Goal: Information Seeking & Learning: Learn about a topic

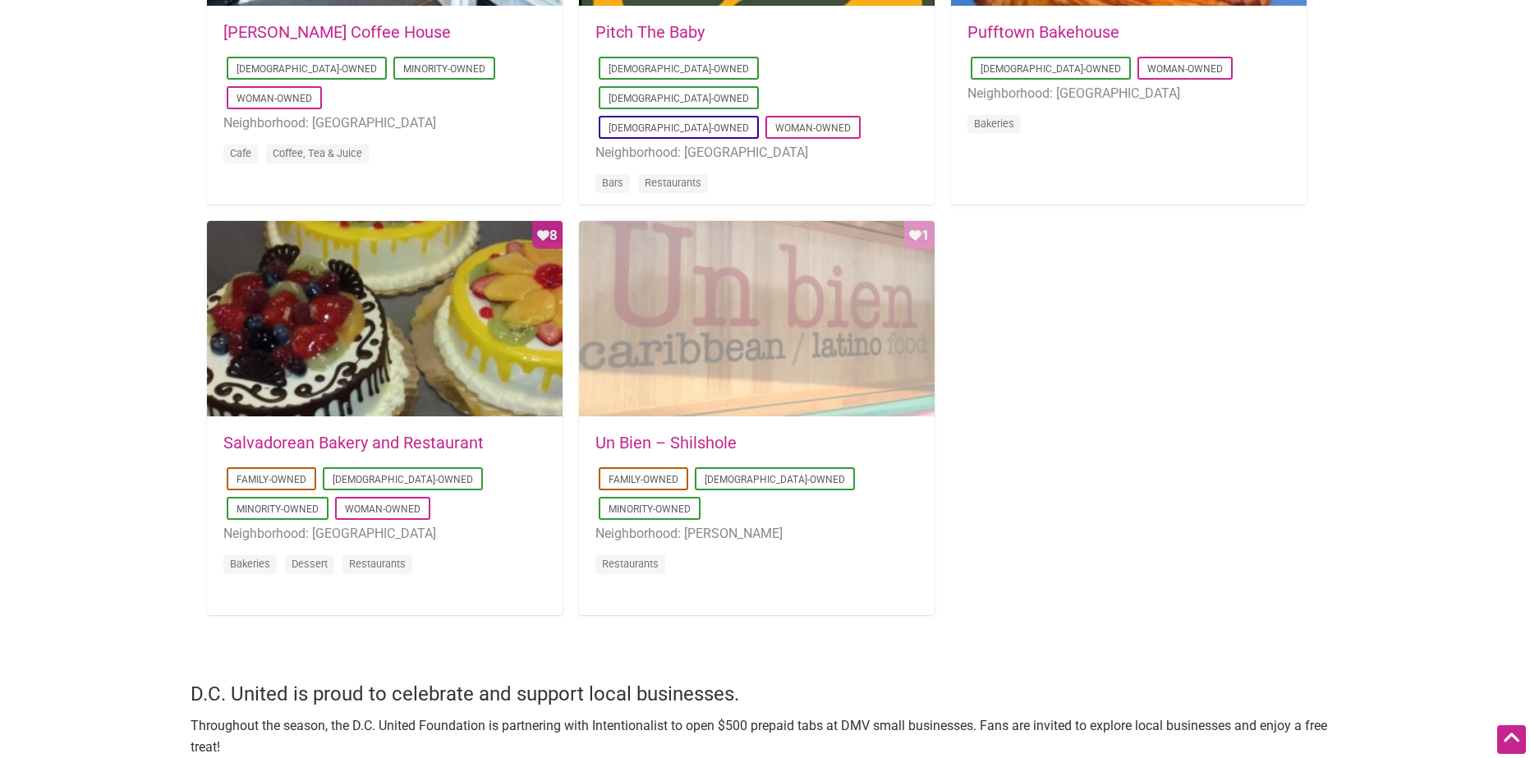
scroll to position [1478, 0]
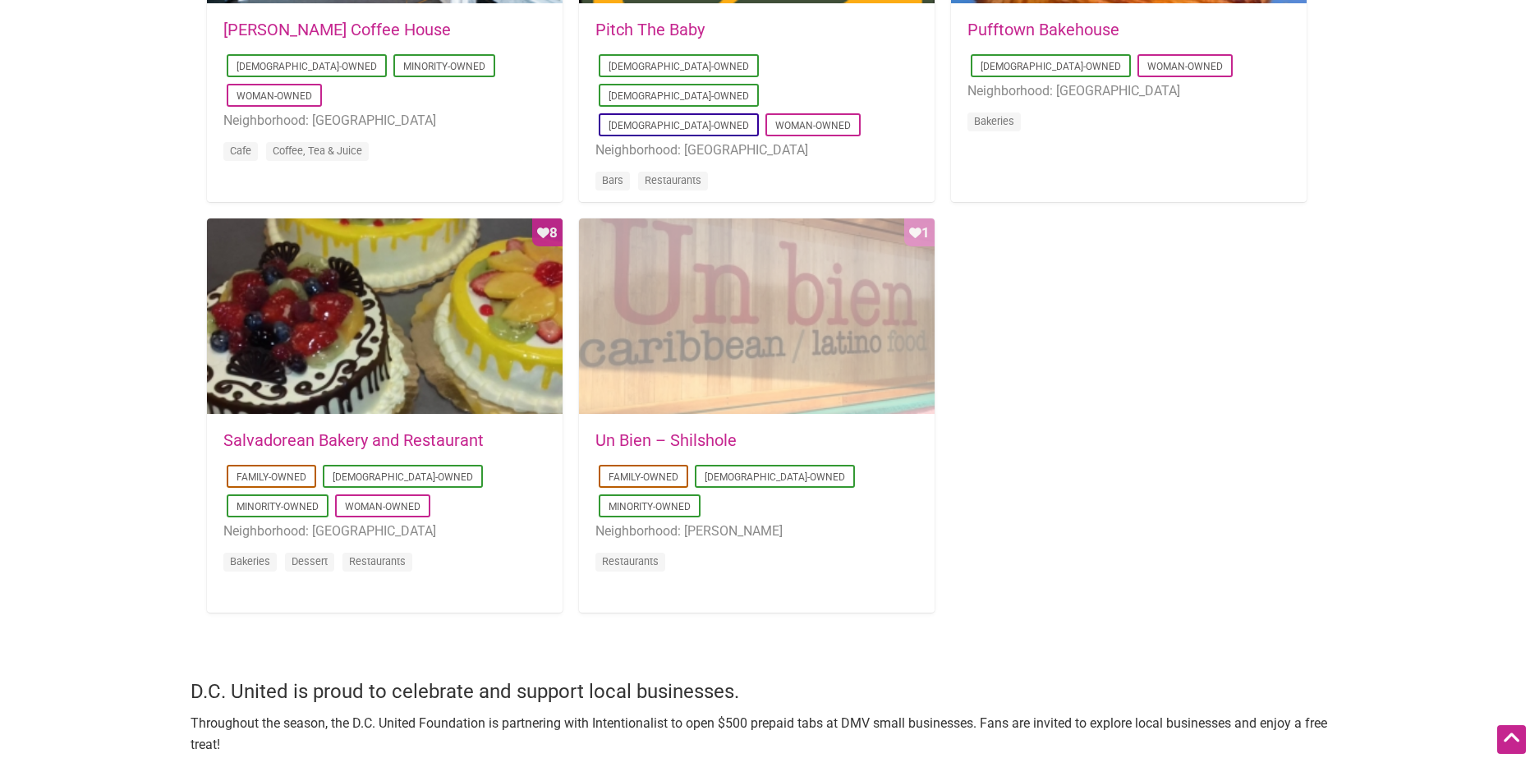
click at [702, 361] on div "Favorite Count 1" at bounding box center [757, 316] width 356 height 197
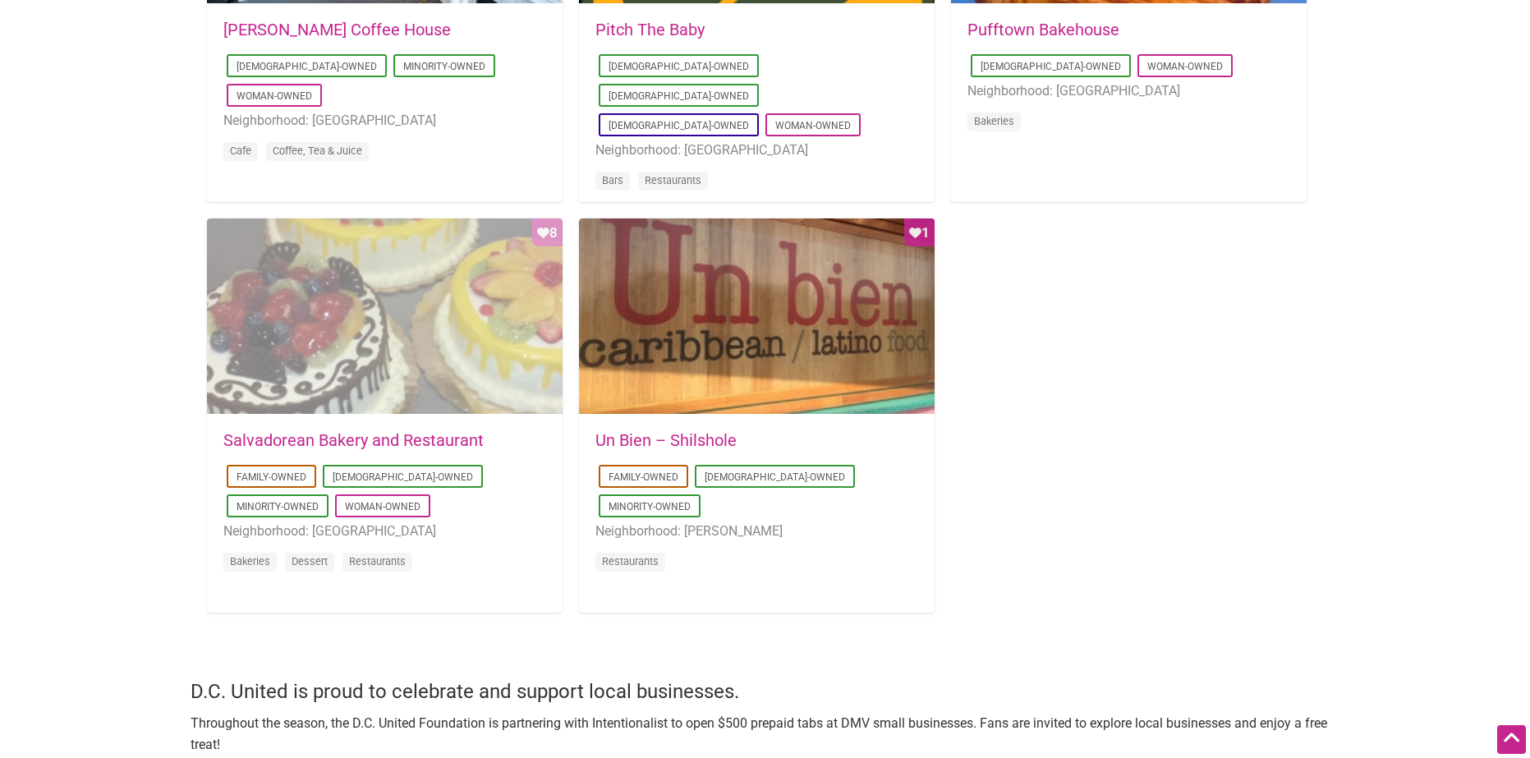
click at [493, 307] on div "Favorite Count 8" at bounding box center [385, 316] width 356 height 197
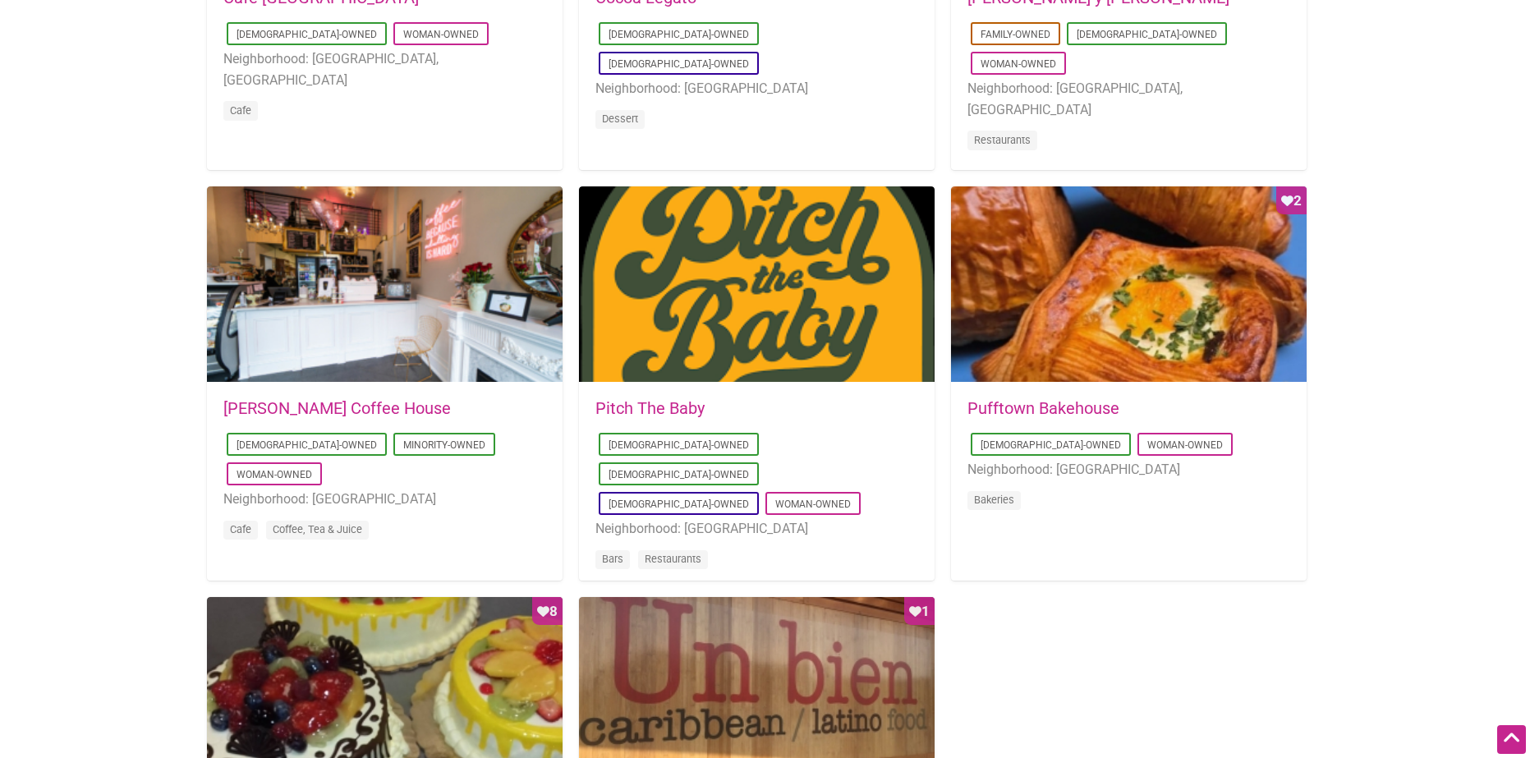
scroll to position [986, 0]
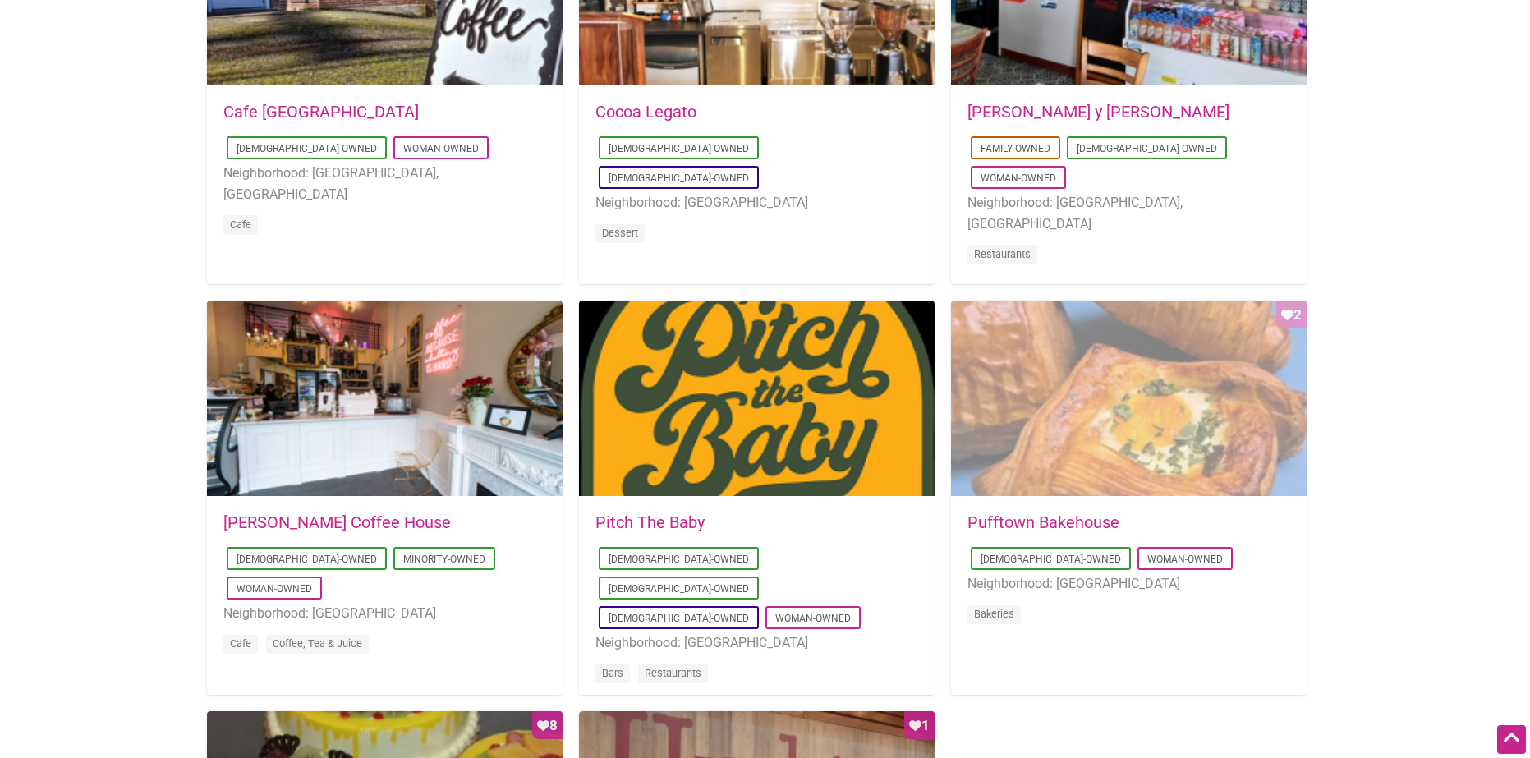
click at [1056, 487] on div "Favorite Count 2" at bounding box center [1129, 399] width 356 height 197
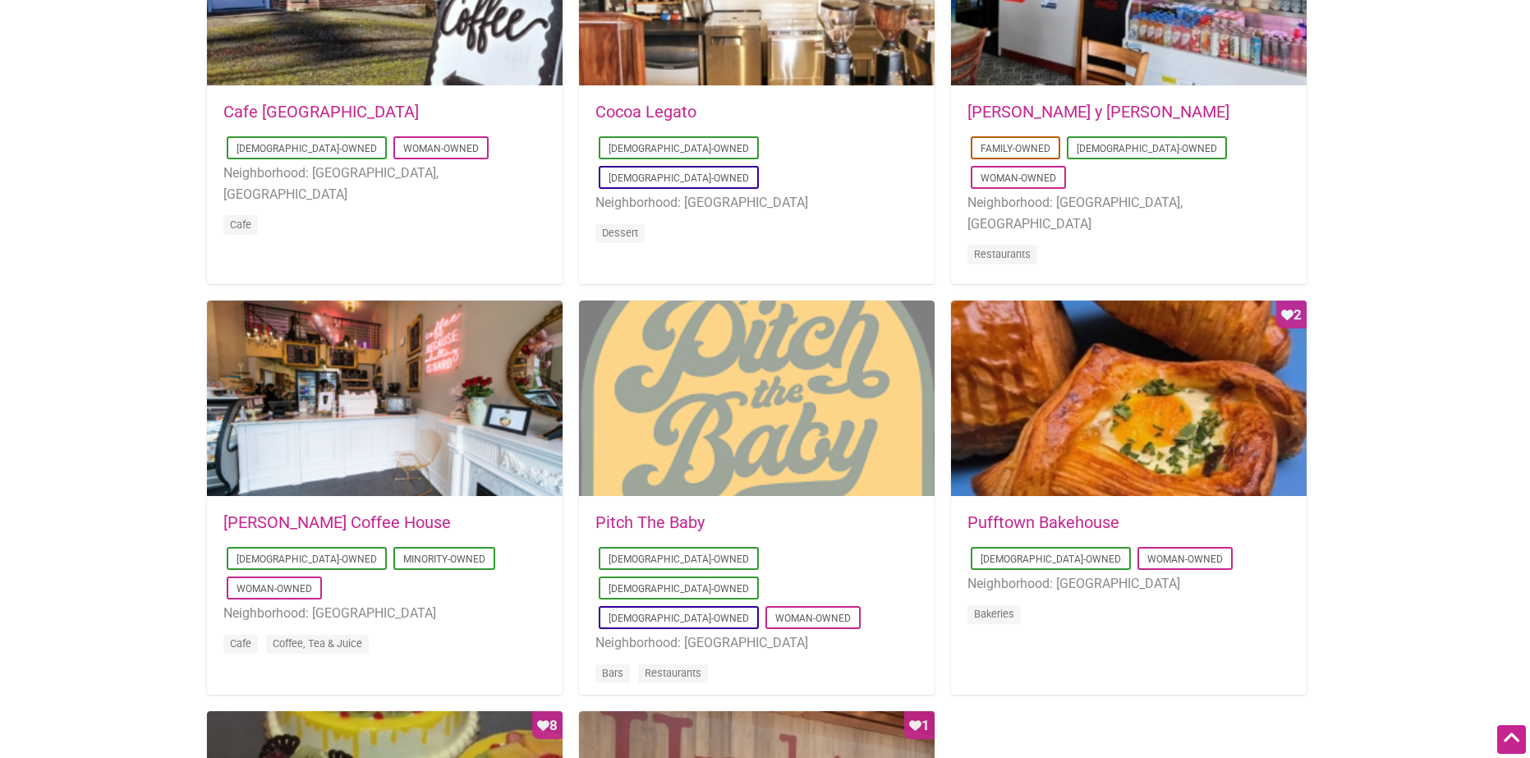
click at [761, 443] on div at bounding box center [757, 399] width 356 height 197
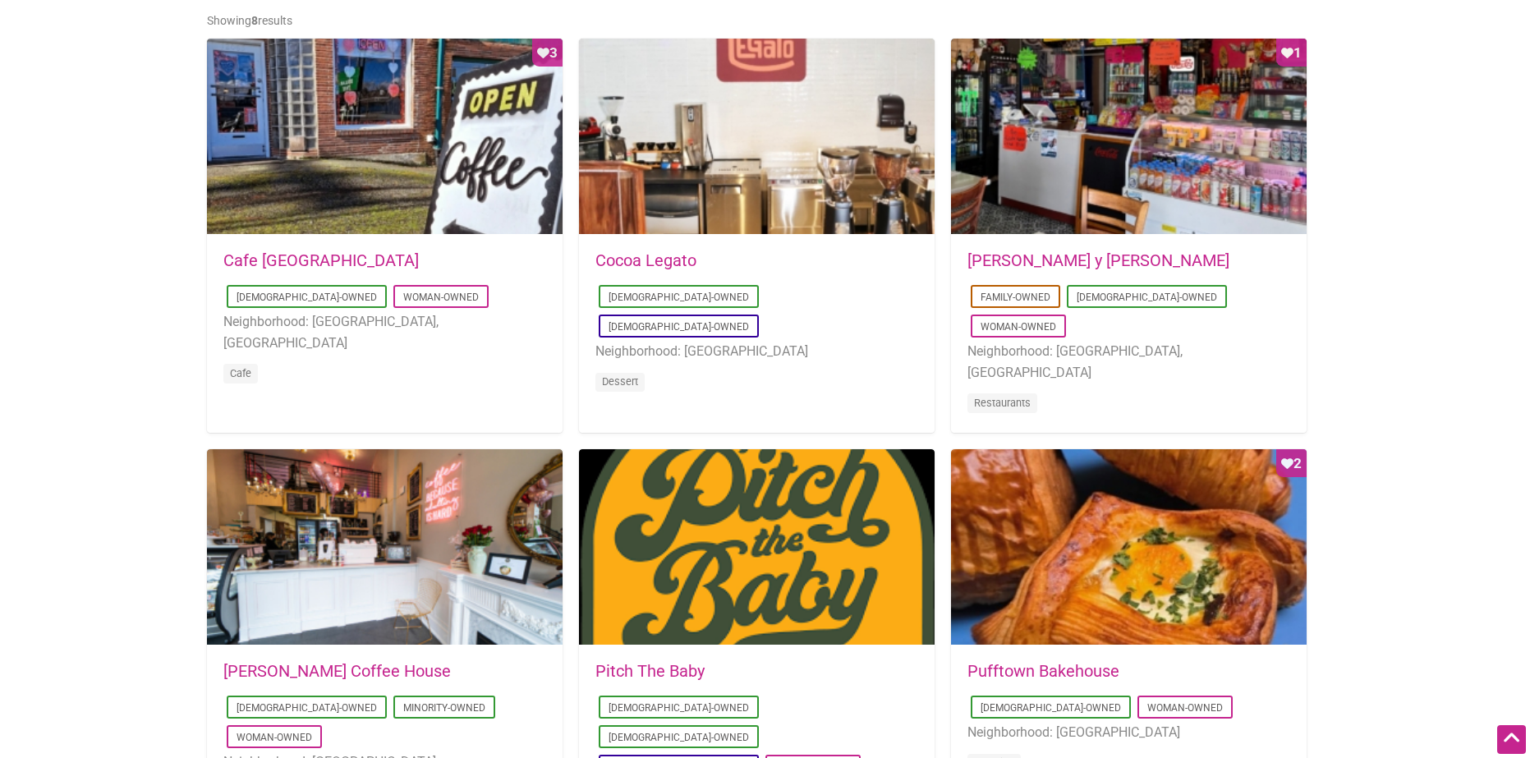
scroll to position [821, 0]
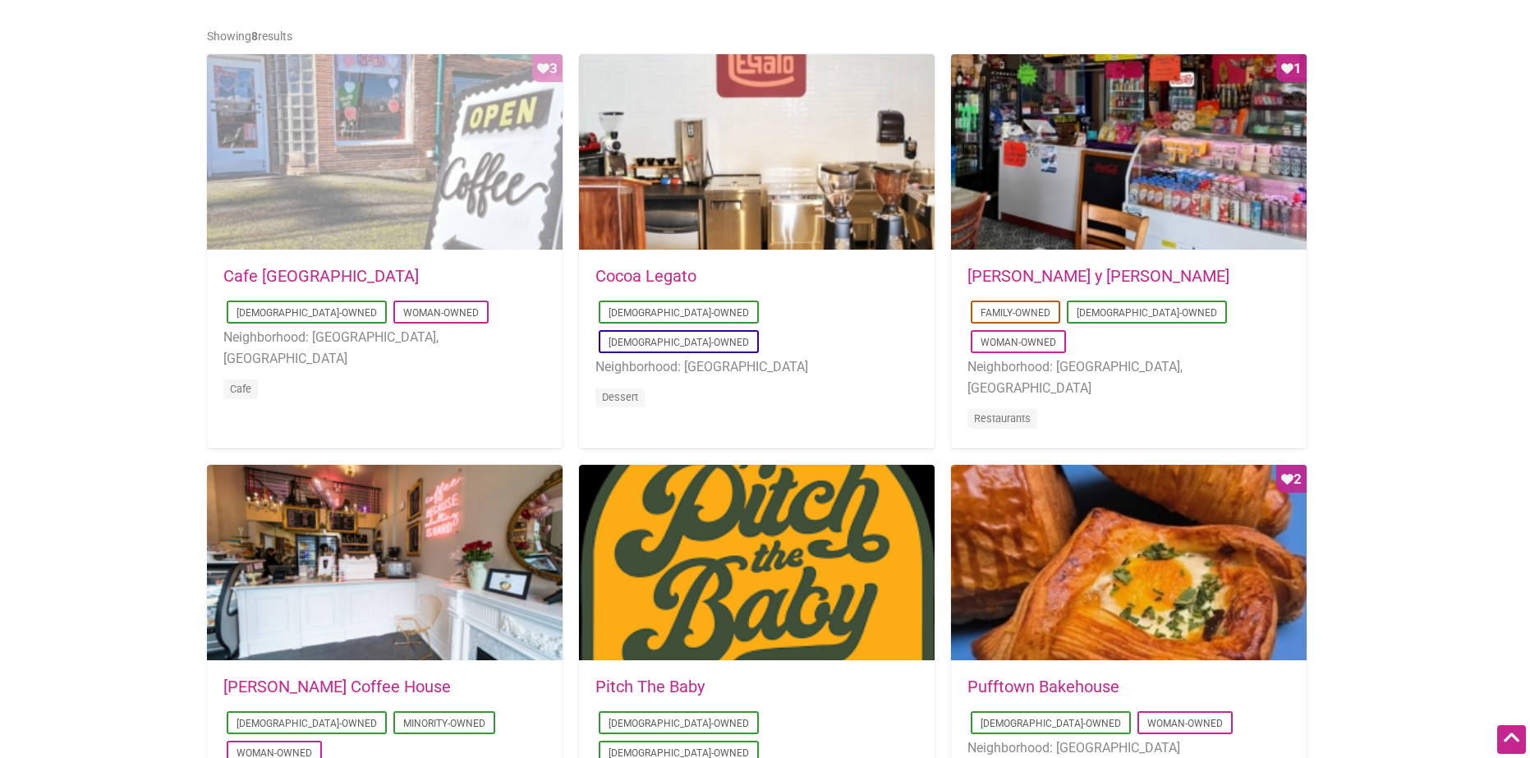
click at [363, 227] on div "Favorite Count 3" at bounding box center [385, 152] width 356 height 197
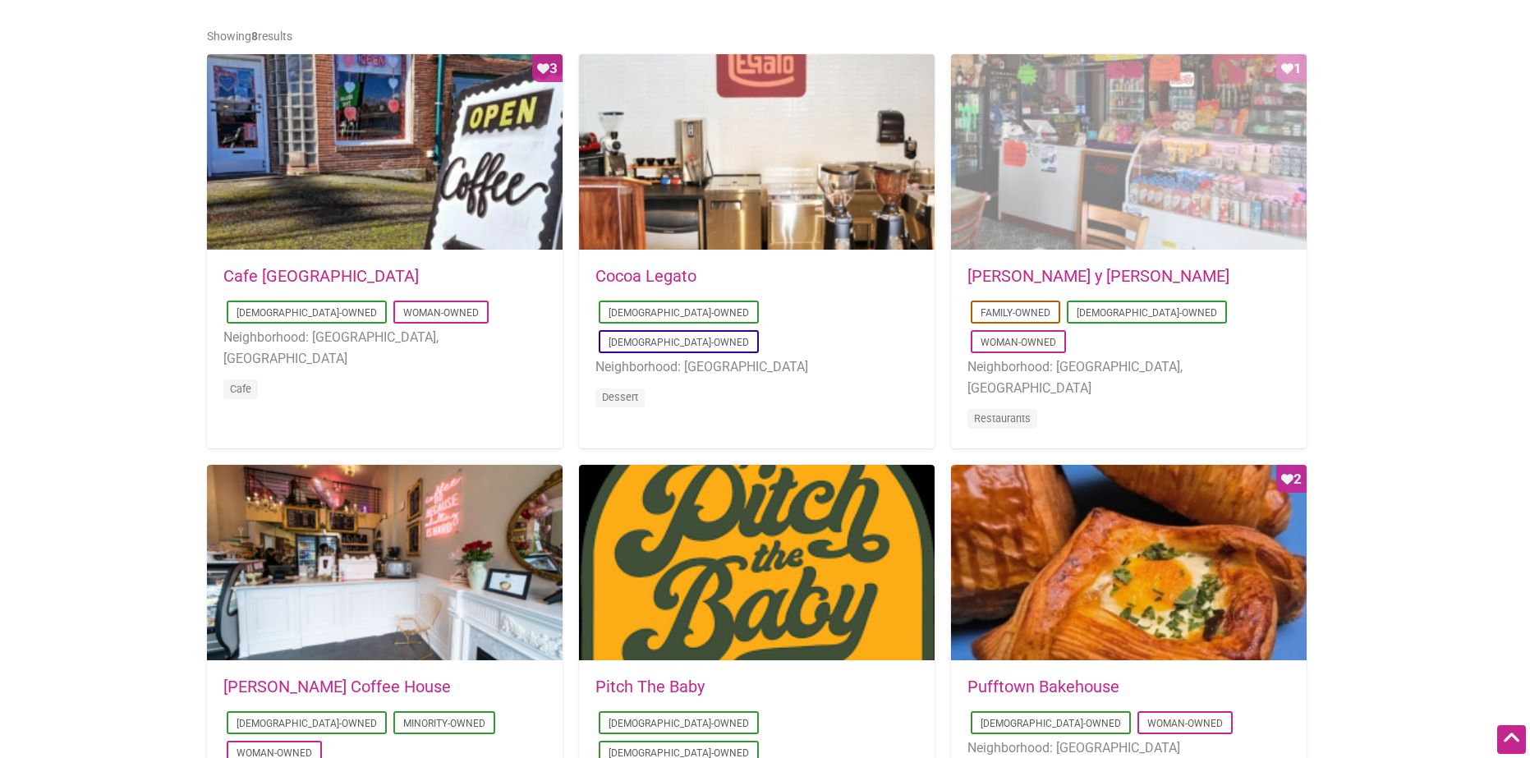
click at [1183, 211] on div "Favorite Count 1" at bounding box center [1129, 152] width 356 height 197
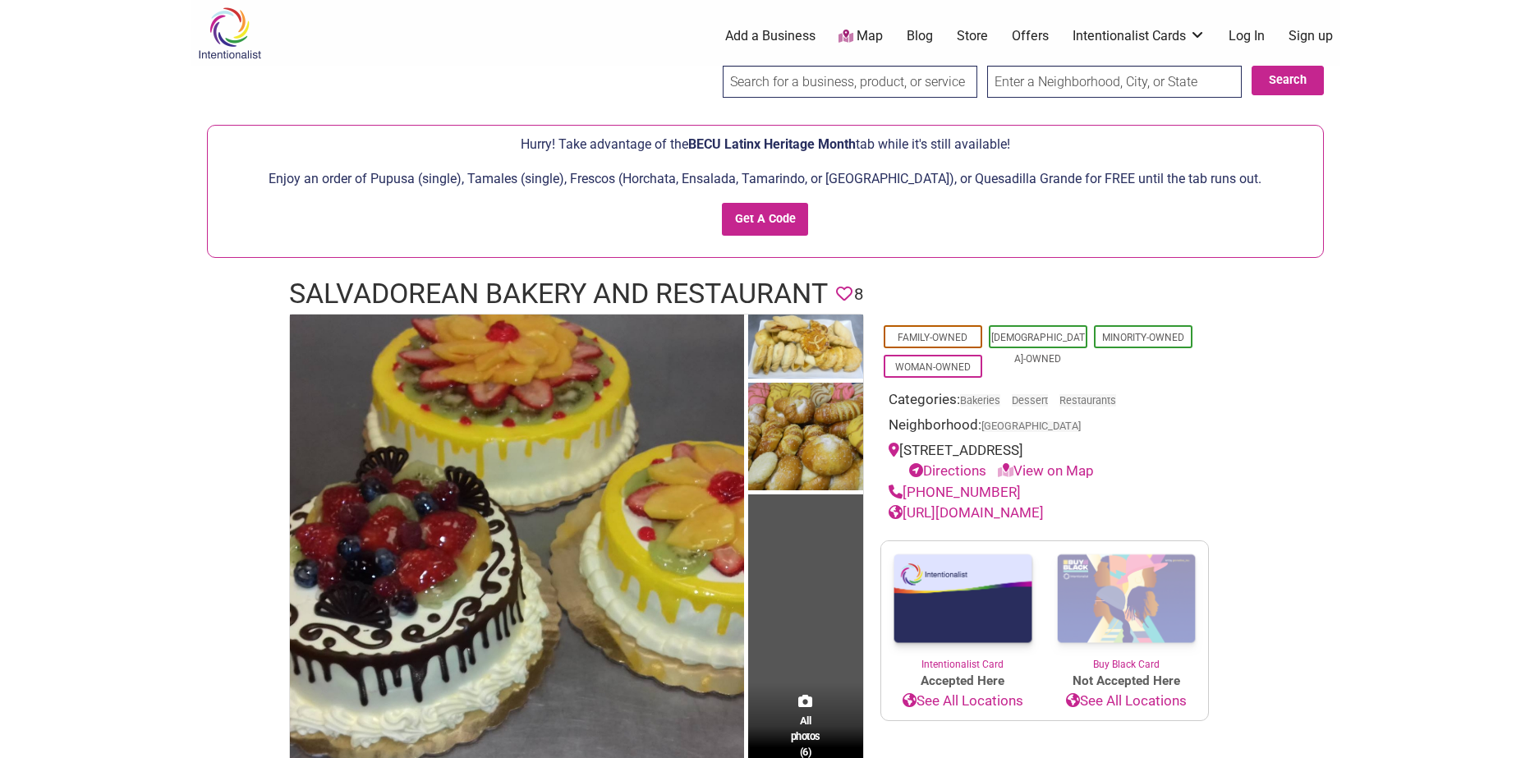
drag, startPoint x: 219, startPoint y: 89, endPoint x: 148, endPoint y: 95, distance: 71.8
click at [148, 95] on body "× Menu 0 Add a Business Map Blog Store Offers Intentionalist Cards Buy Black Ca…" at bounding box center [765, 379] width 1530 height 758
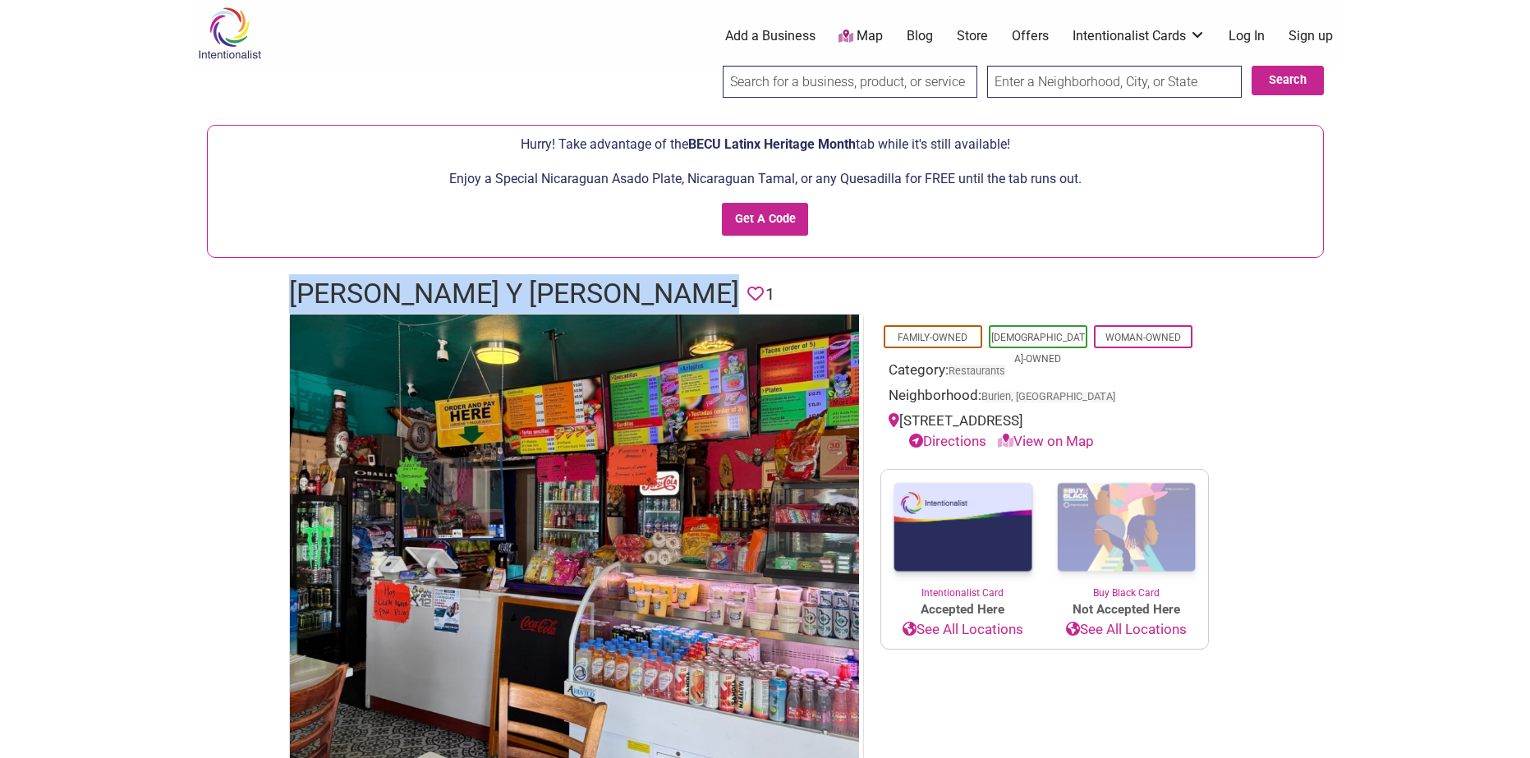
drag, startPoint x: 292, startPoint y: 284, endPoint x: 743, endPoint y: 296, distance: 451.9
click at [739, 296] on h1 "[PERSON_NAME] y [PERSON_NAME]" at bounding box center [514, 293] width 450 height 39
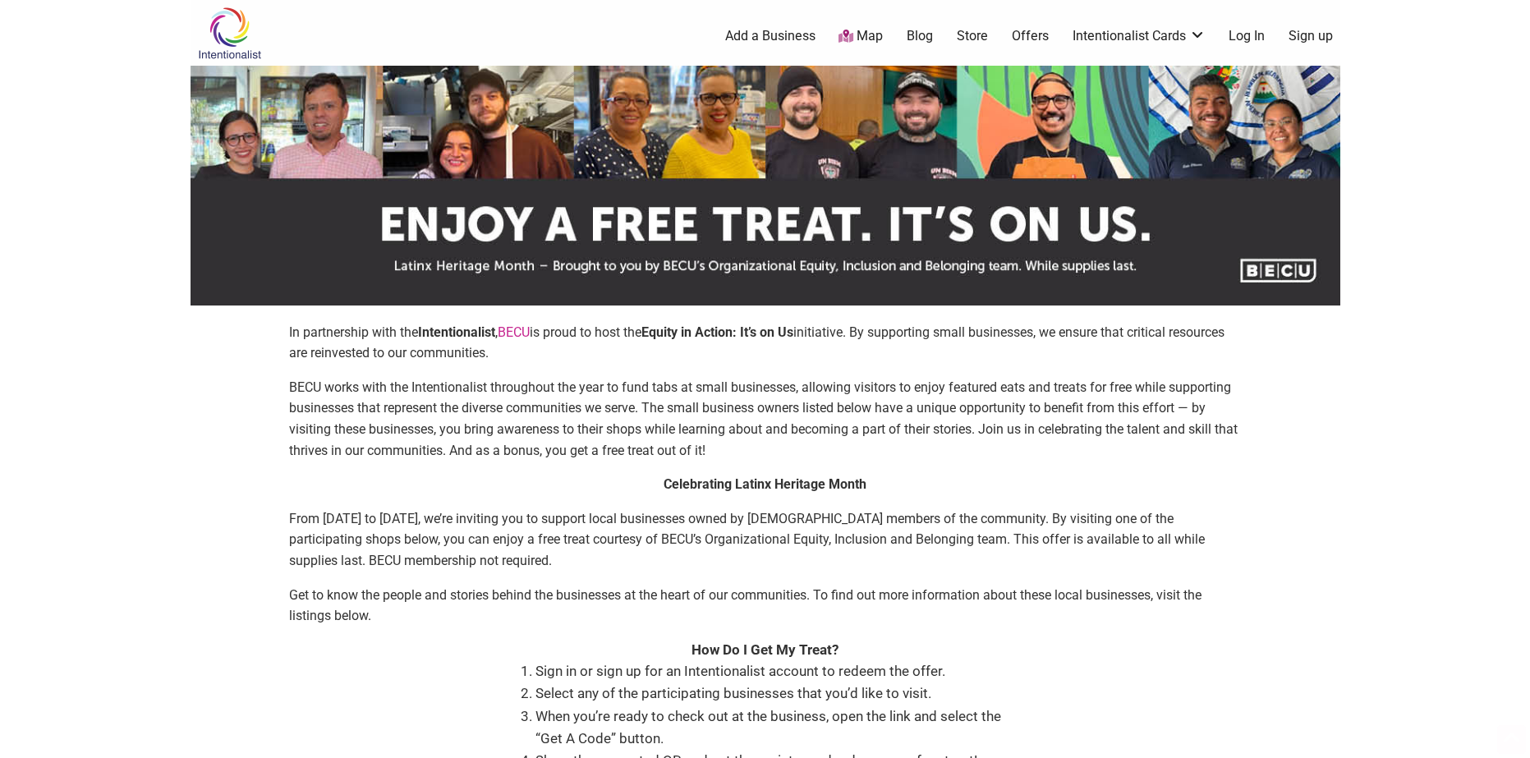
scroll to position [821, 0]
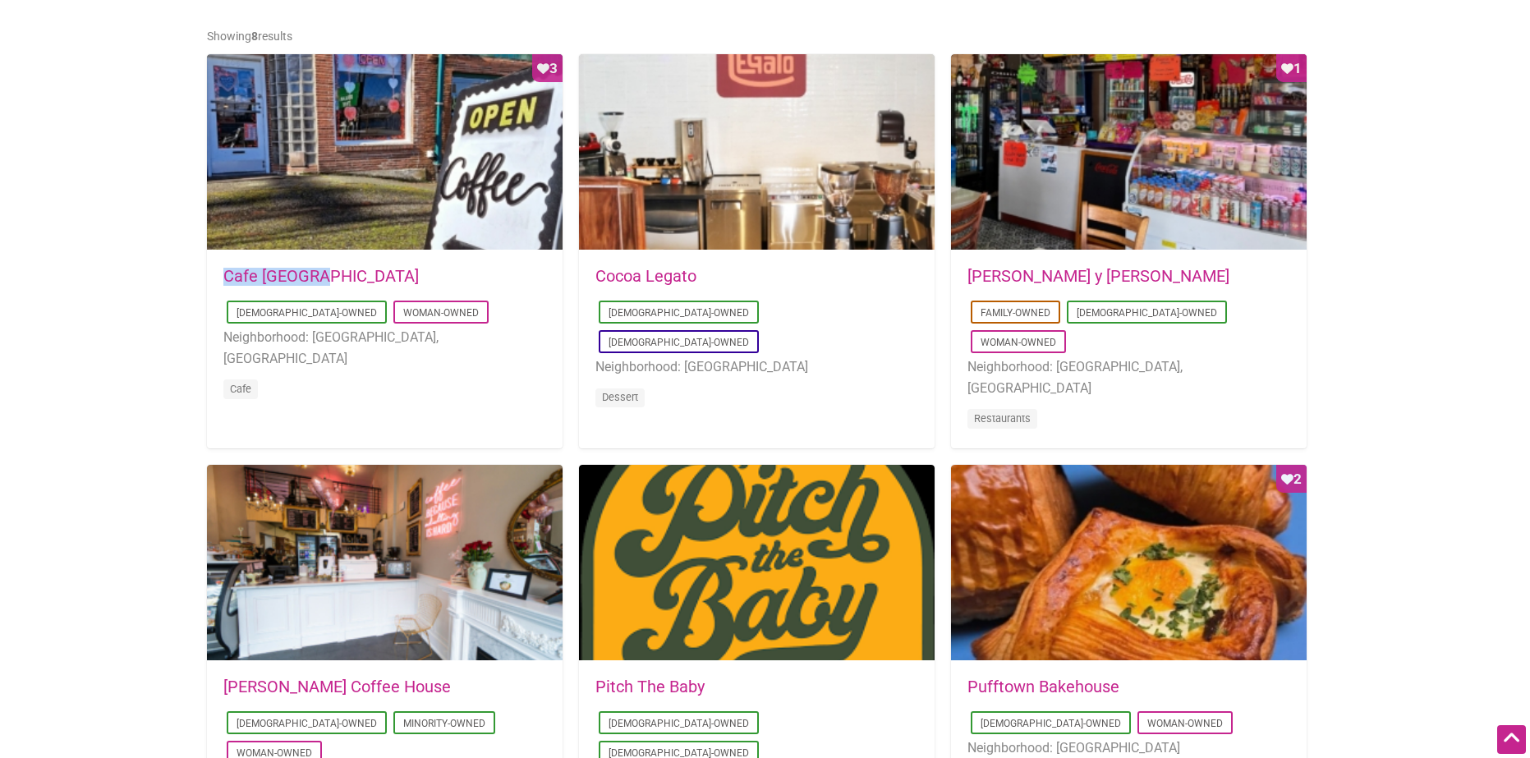
drag, startPoint x: 332, startPoint y: 273, endPoint x: 216, endPoint y: 266, distance: 116.0
click at [216, 266] on div "2025-08-14 09:03:42 Cafe Dulzura Latino-Owned Woman-Owned Neighborhood: Burien,…" at bounding box center [385, 343] width 356 height 185
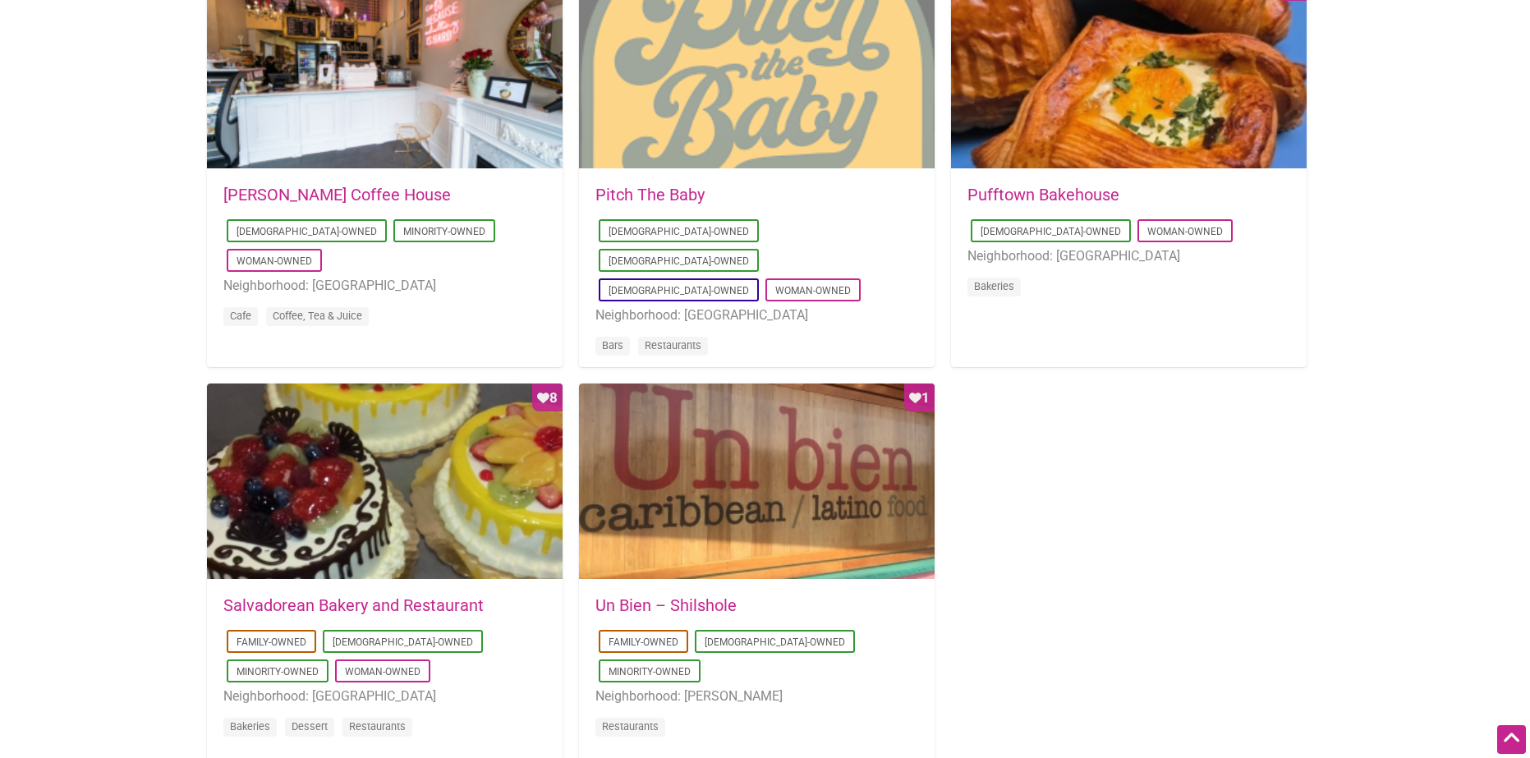
scroll to position [1314, 0]
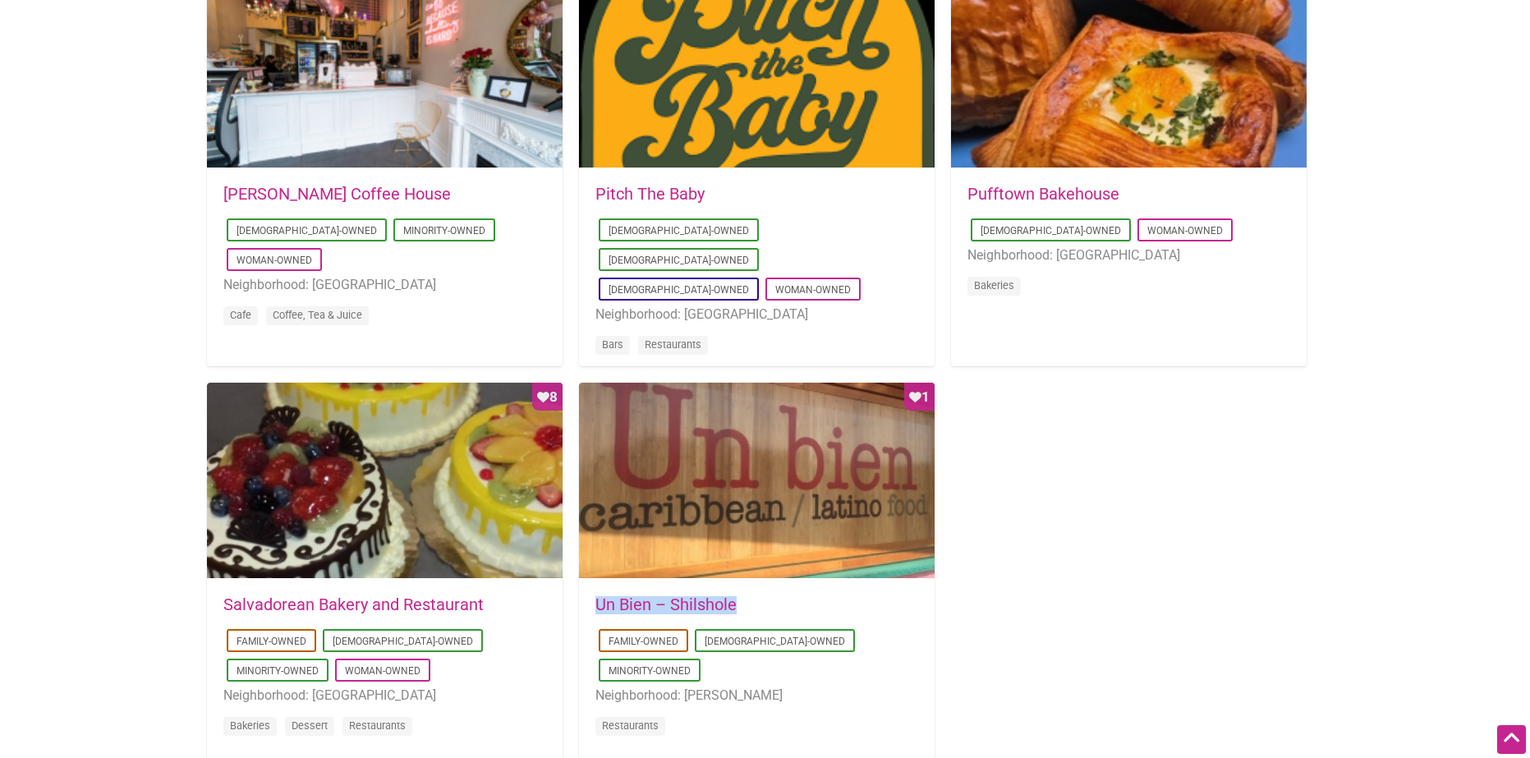
drag, startPoint x: 754, startPoint y: 597, endPoint x: 600, endPoint y: 600, distance: 154.4
click at [600, 600] on h5 "Un Bien – Shilshole" at bounding box center [756, 604] width 323 height 16
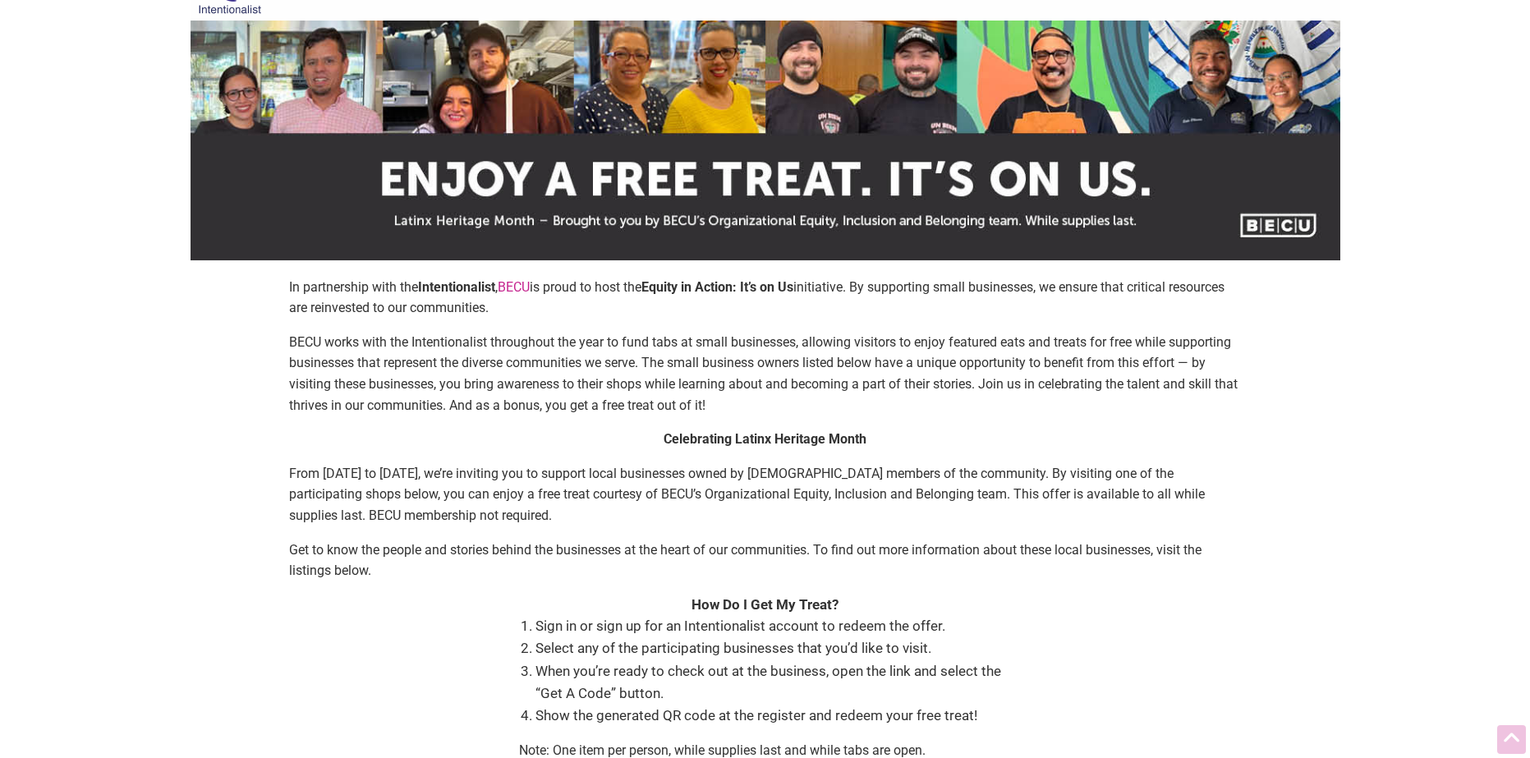
scroll to position [0, 0]
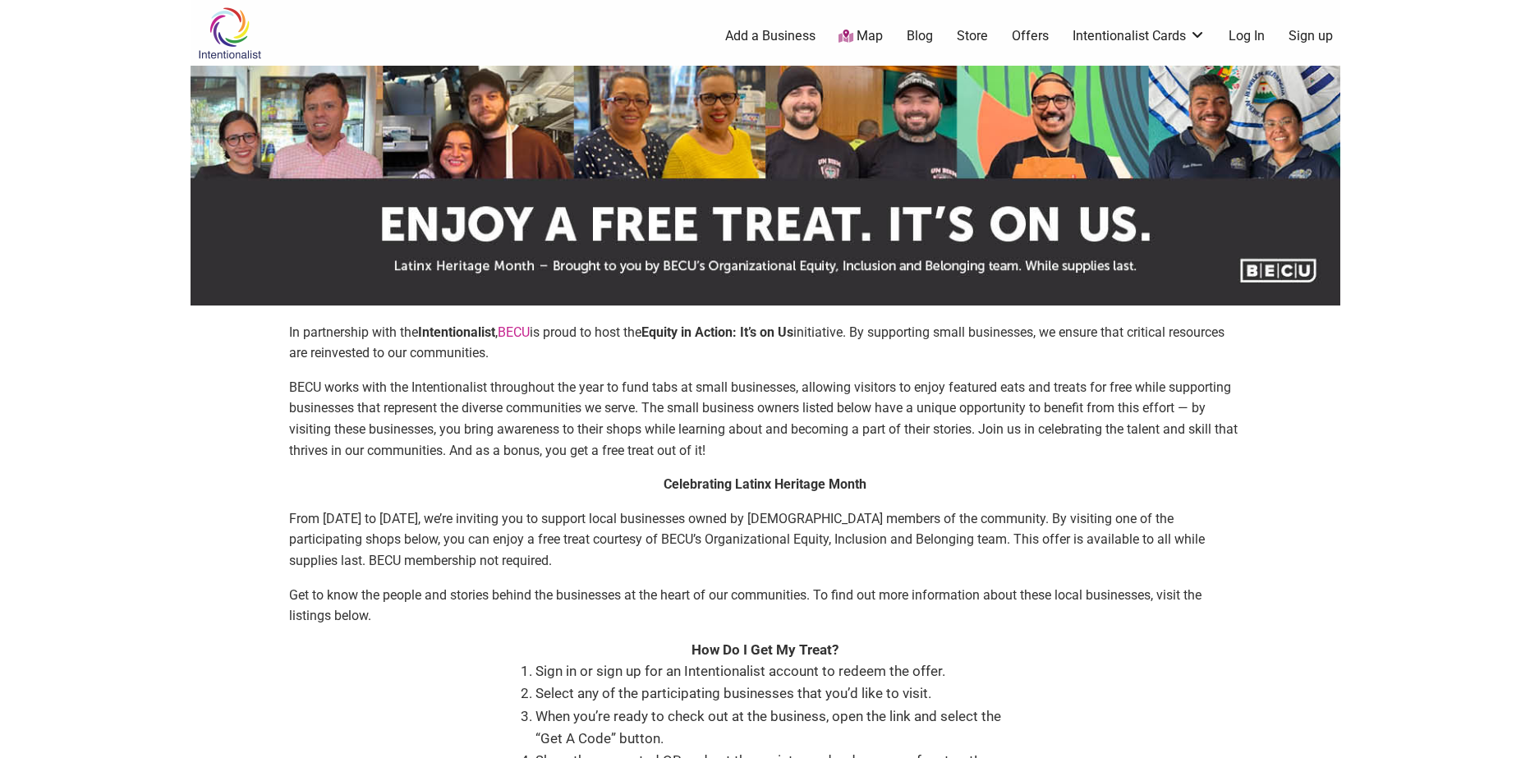
click at [1321, 701] on div "In partnership with the Intentionalist , BECU is proud to host the Equity in Ac…" at bounding box center [765, 571] width 1117 height 498
click at [1312, 510] on div "In partnership with the Intentionalist , BECU is proud to host the Equity in Ac…" at bounding box center [765, 571] width 1117 height 498
drag, startPoint x: 839, startPoint y: 487, endPoint x: 659, endPoint y: 489, distance: 179.9
click at [659, 489] on p "Celebrating Latinx Heritage Month" at bounding box center [765, 484] width 953 height 21
copy strong "Celebrating Latinx Heritage Month"
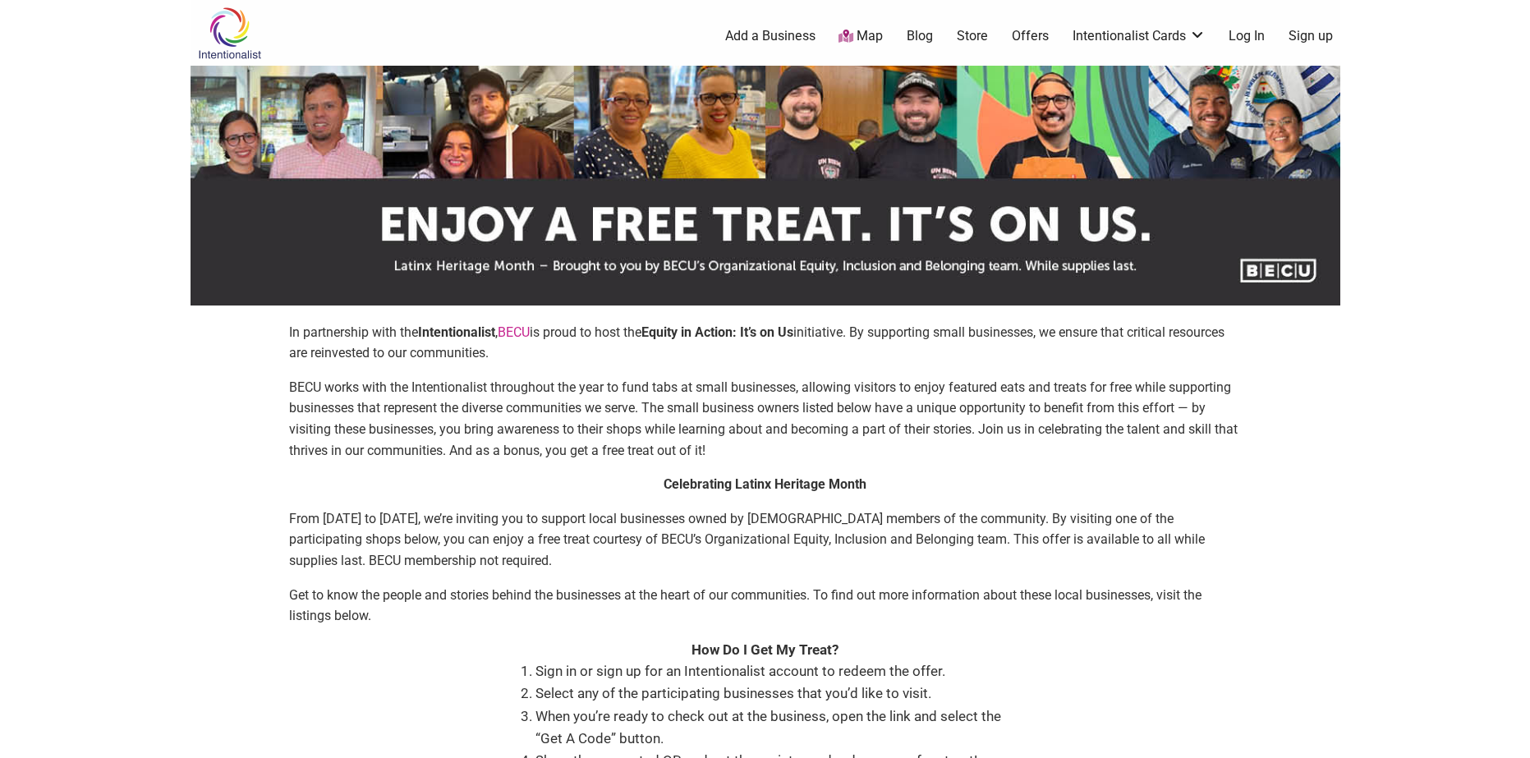
click at [664, 567] on p "From [DATE] to [DATE], we’re inviting you to support local businesses owned by …" at bounding box center [765, 539] width 953 height 63
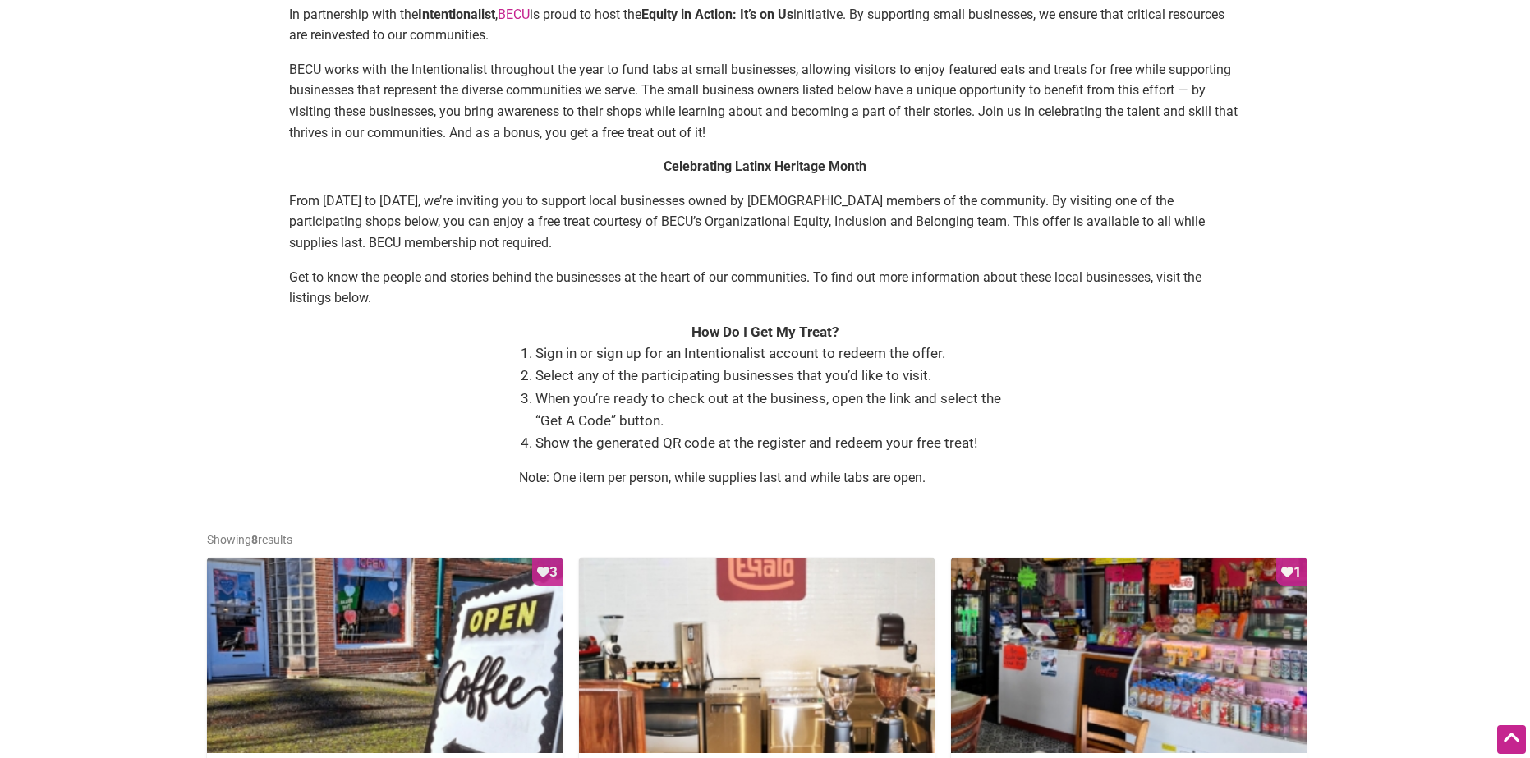
scroll to position [329, 0]
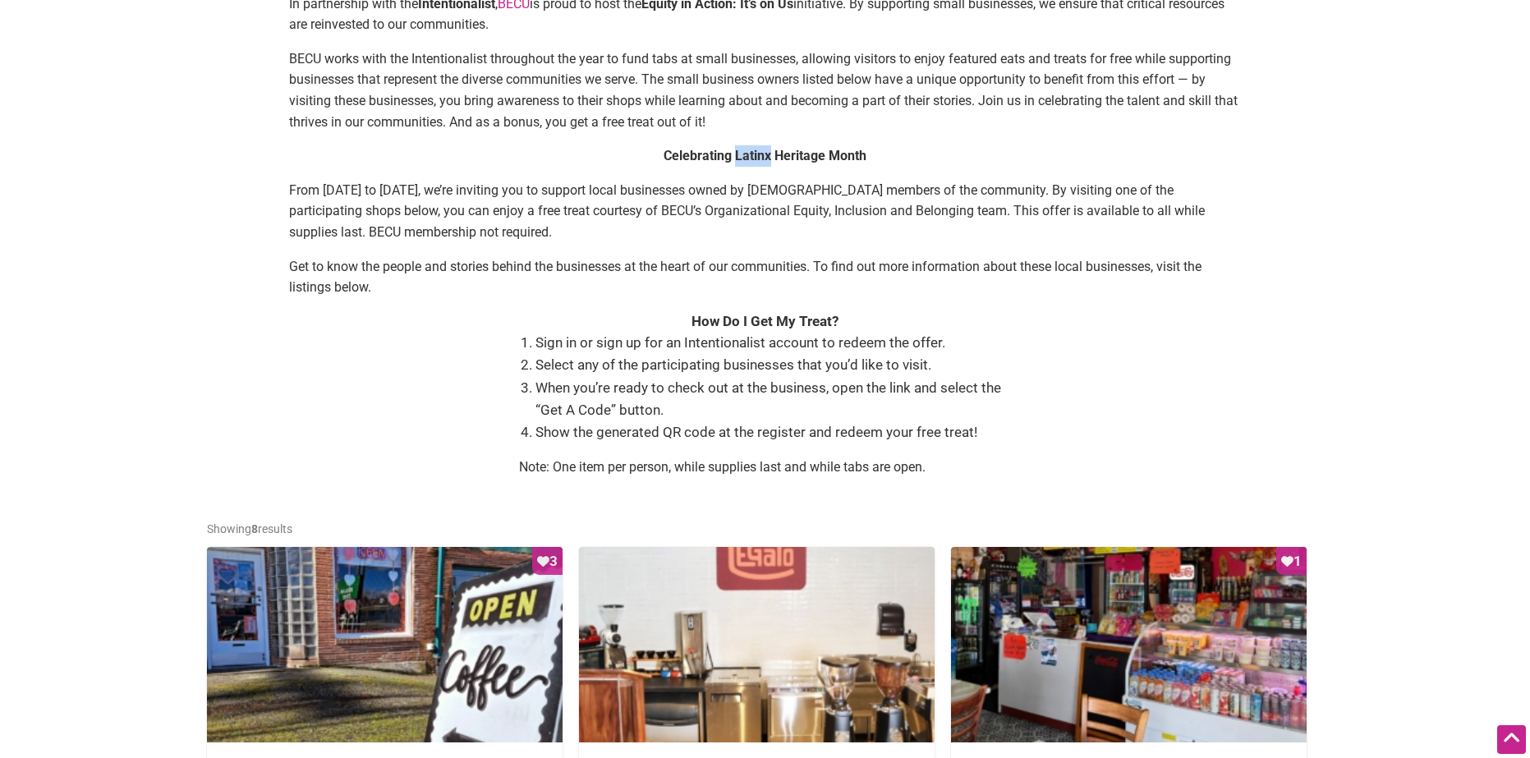
drag, startPoint x: 734, startPoint y: 158, endPoint x: 771, endPoint y: 159, distance: 37.0
click at [771, 159] on strong "Celebrating Latinx Heritage Month" at bounding box center [765, 156] width 203 height 16
